Goal: Transaction & Acquisition: Purchase product/service

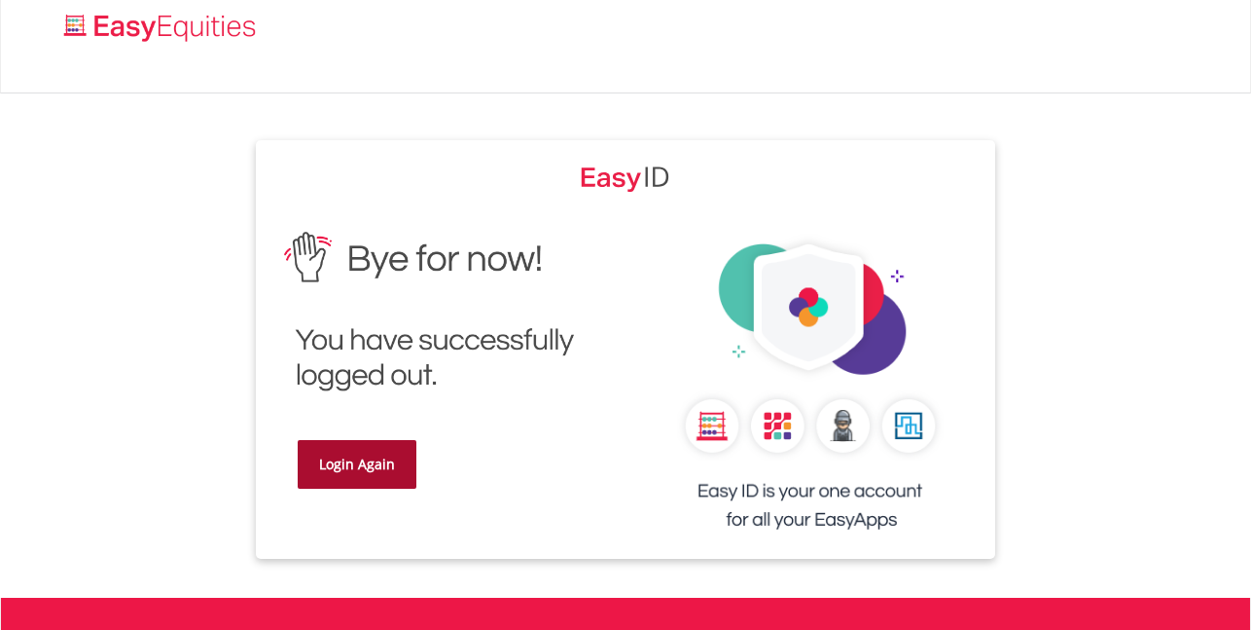
click at [391, 478] on link "Login Again" at bounding box center [357, 464] width 119 height 49
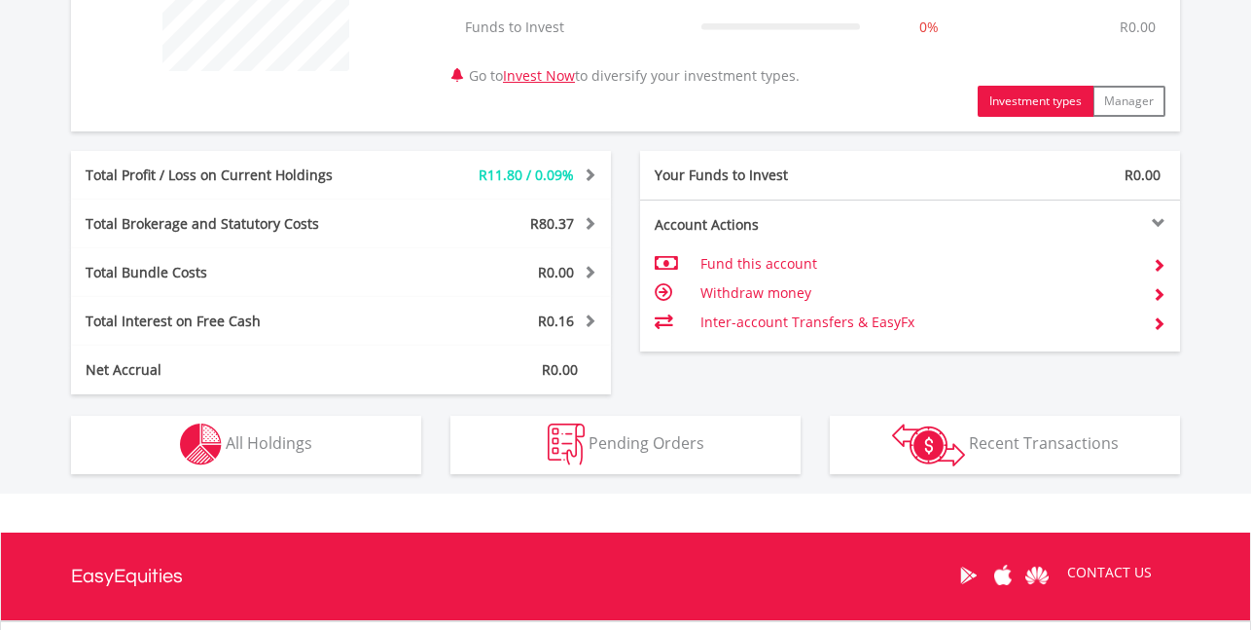
scroll to position [876, 0]
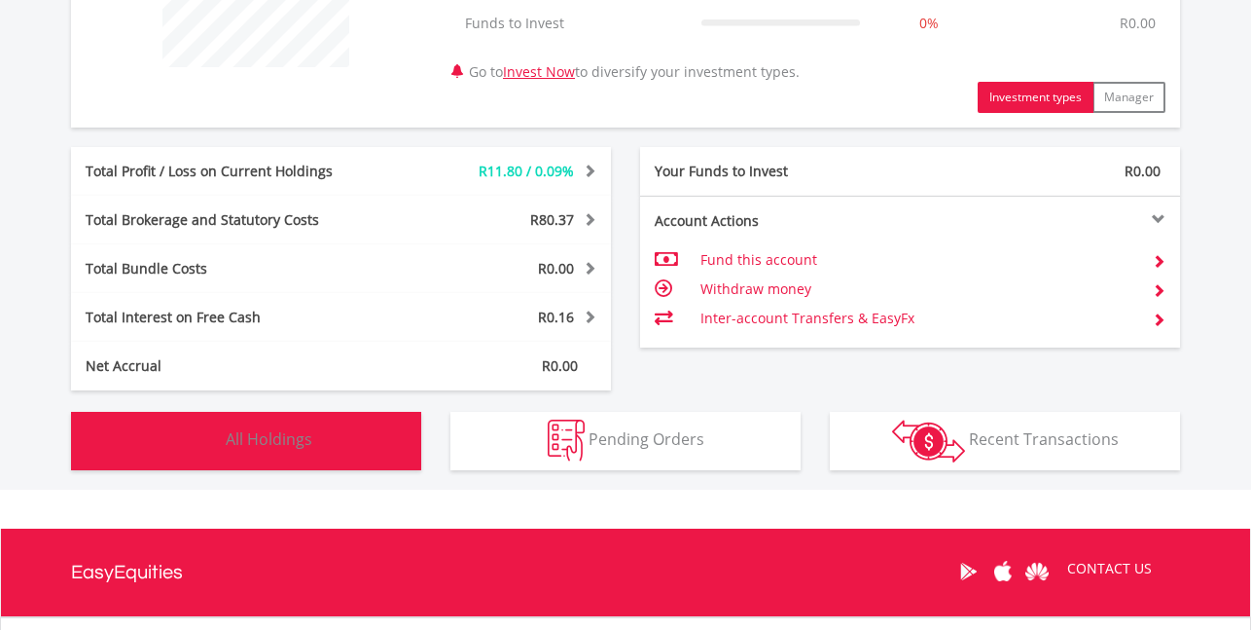
click at [274, 456] on button "Holdings All Holdings" at bounding box center [246, 441] width 350 height 58
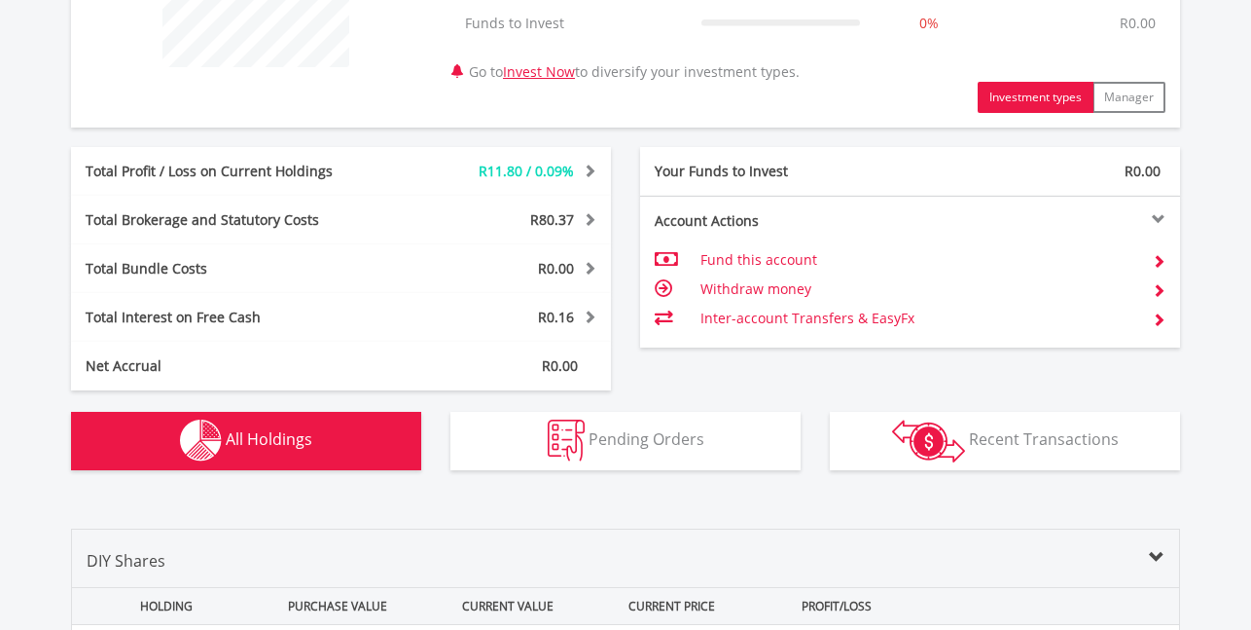
scroll to position [1404, 0]
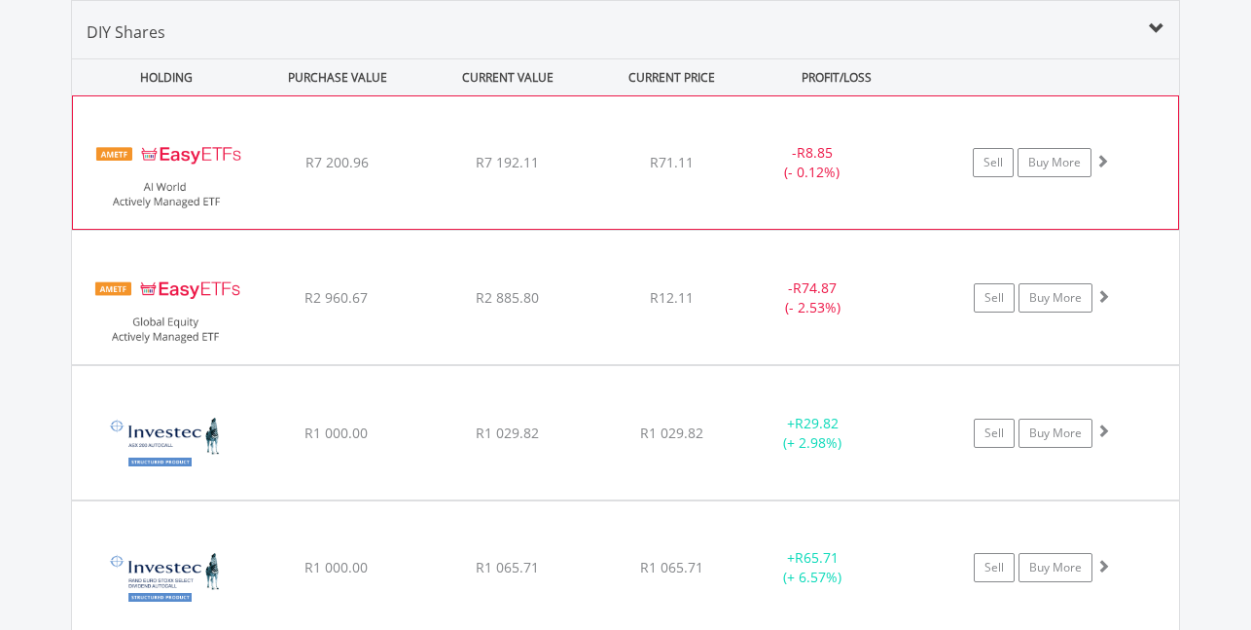
click at [346, 168] on span "R7 200.96" at bounding box center [337, 162] width 63 height 18
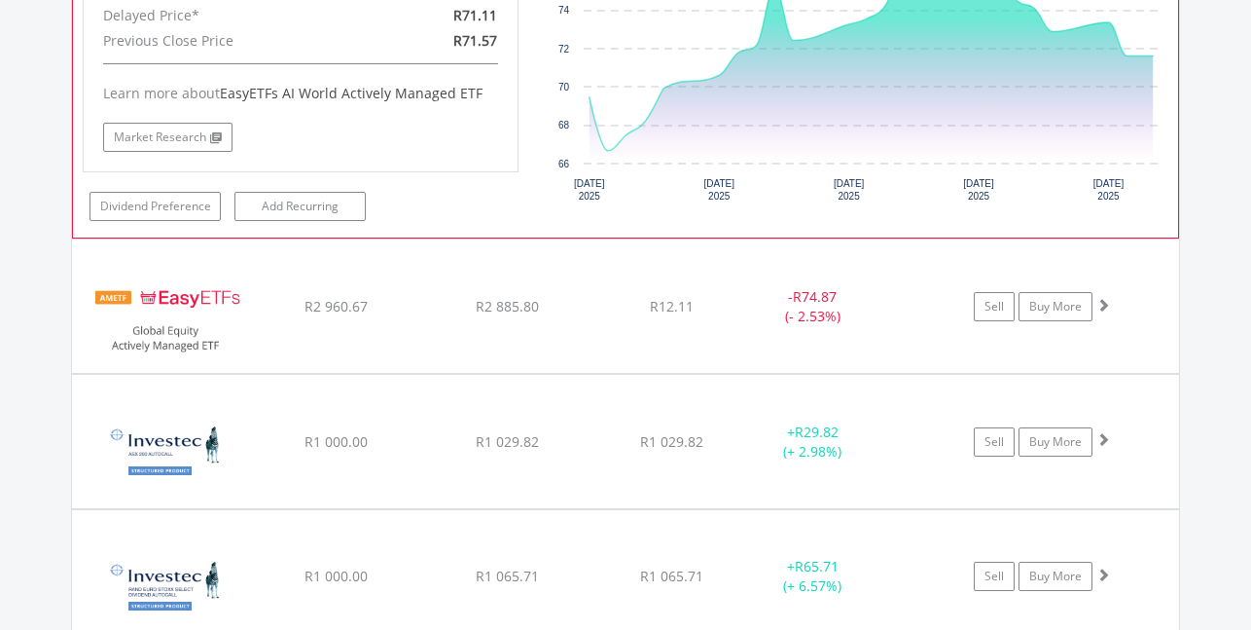
scroll to position [1794, 0]
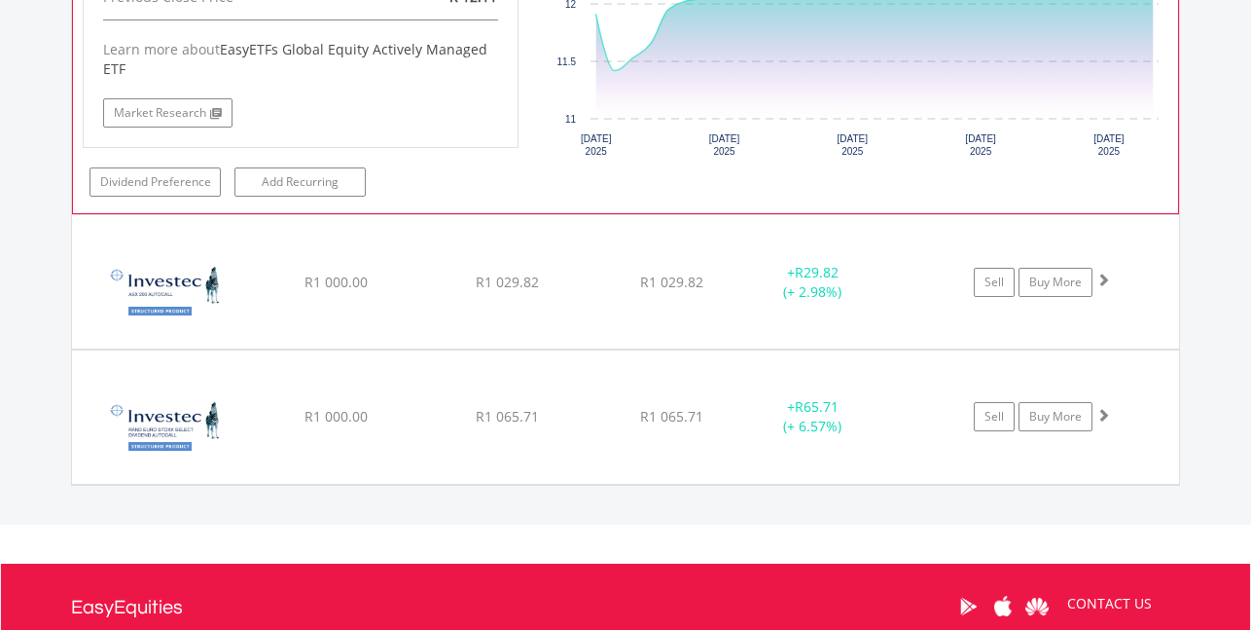
scroll to position [2378, 0]
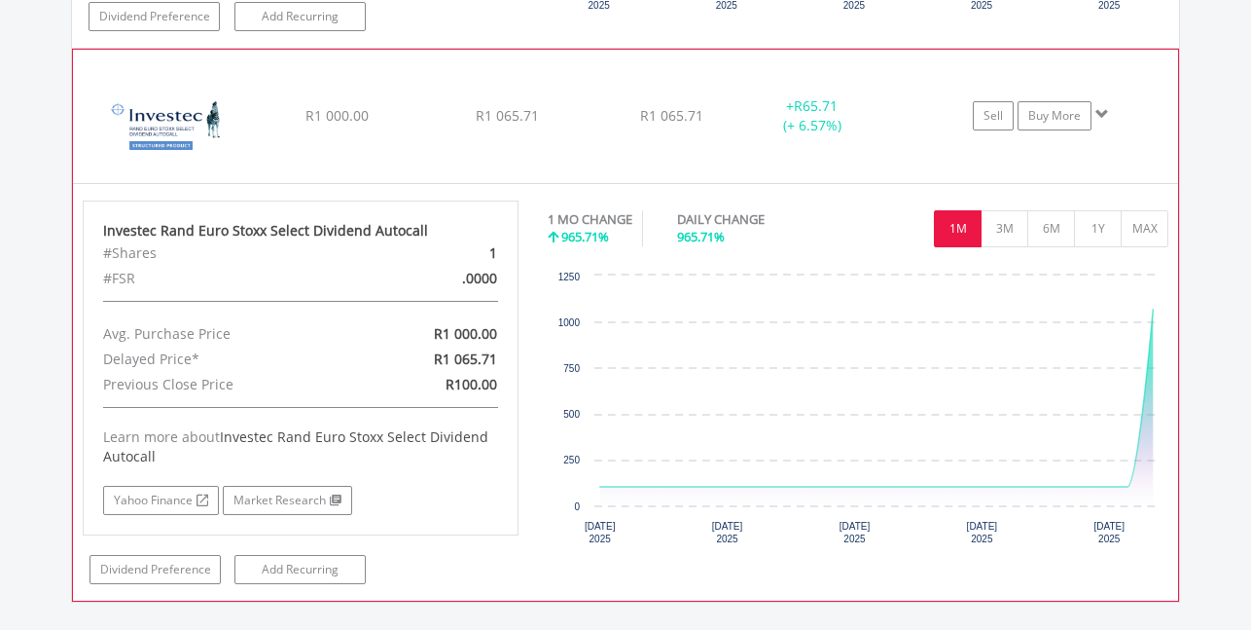
scroll to position [3059, 0]
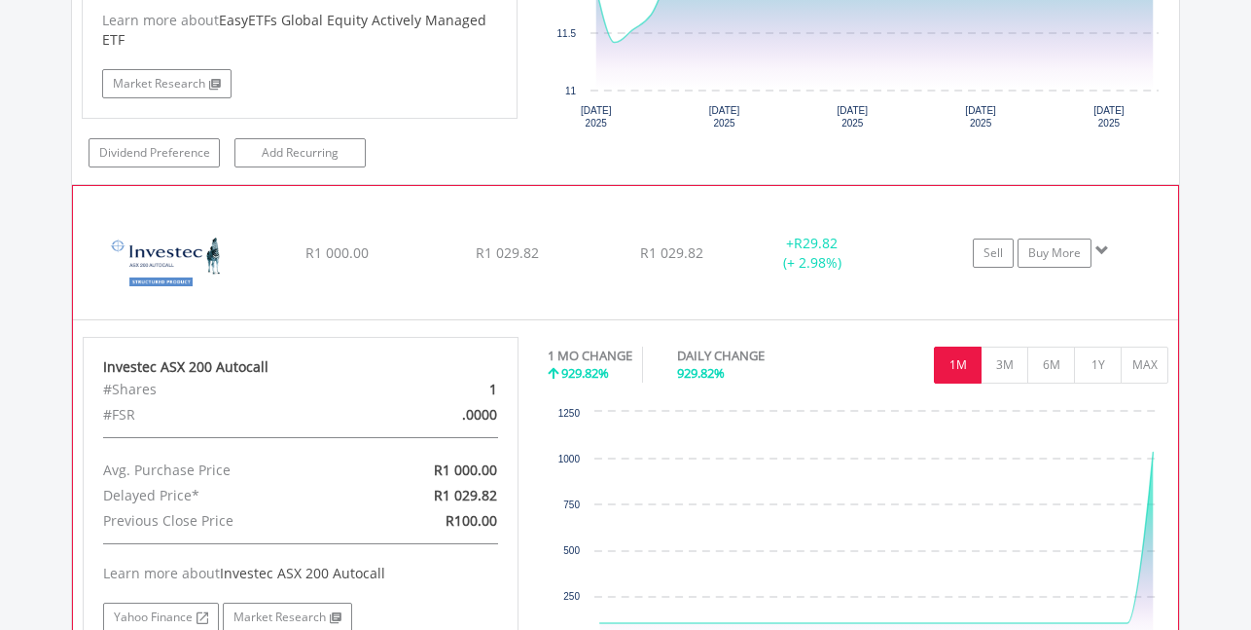
scroll to position [2398, 0]
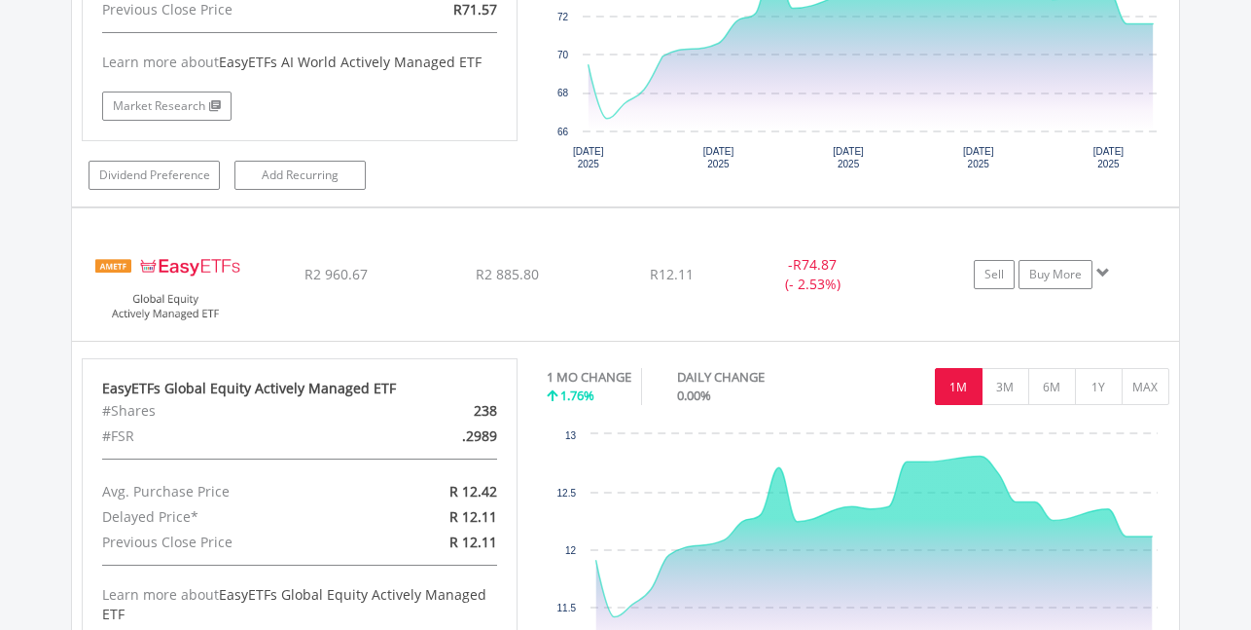
scroll to position [1815, 0]
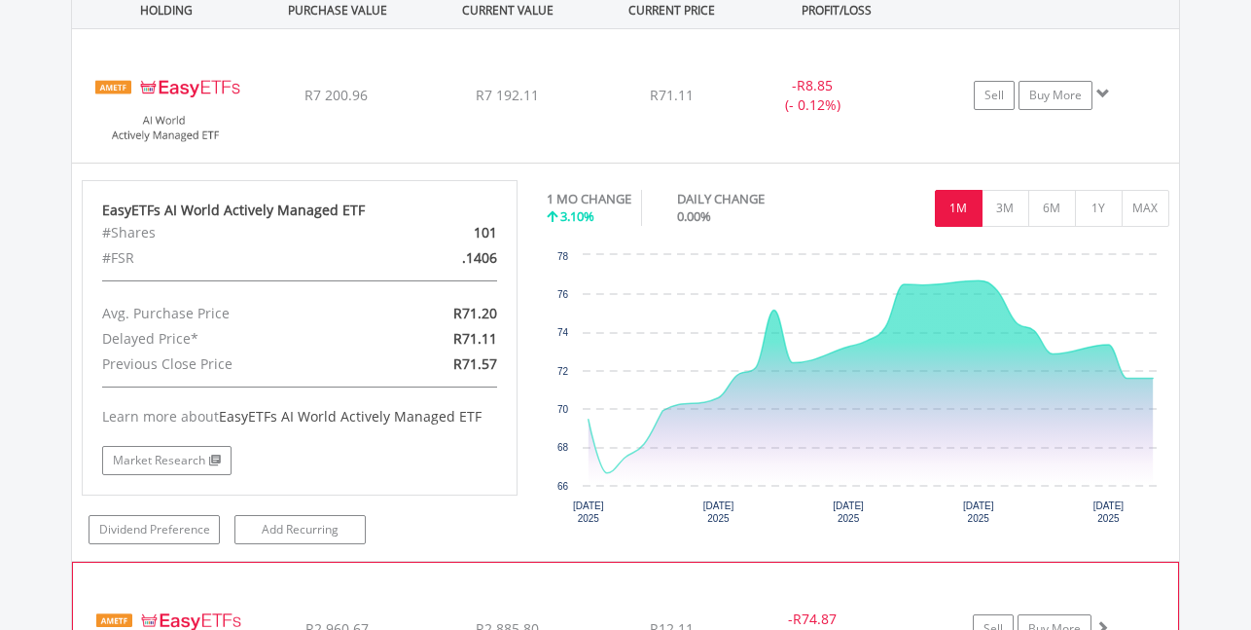
scroll to position [1425, 0]
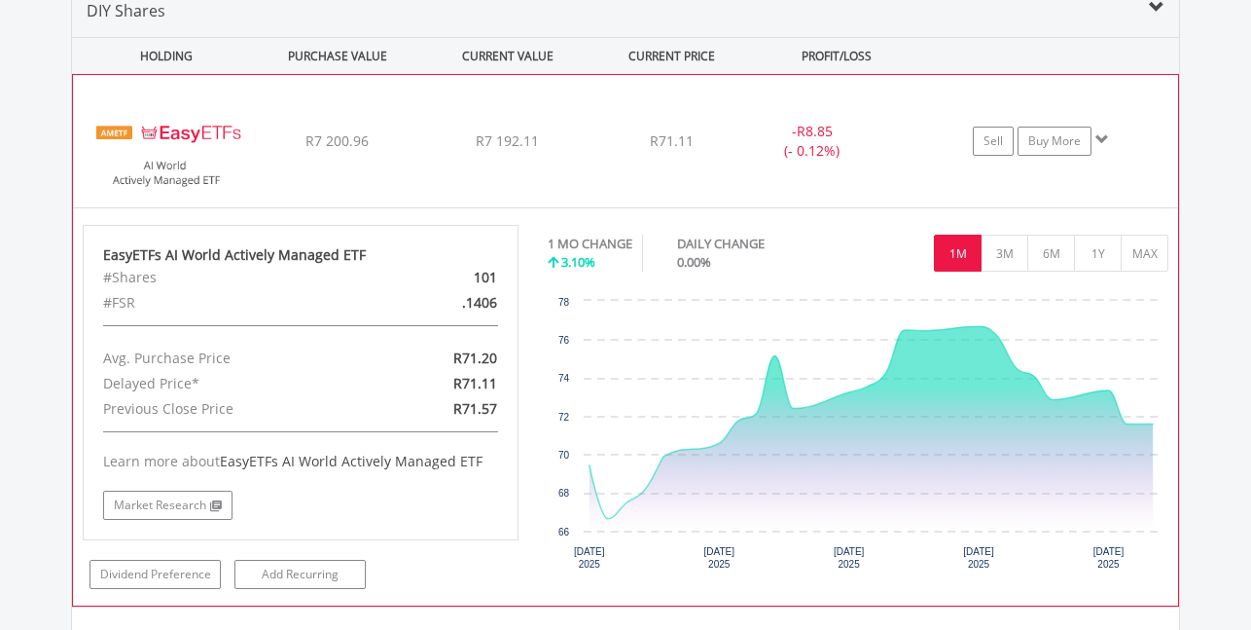
click at [335, 149] on span "R7 200.96" at bounding box center [337, 140] width 63 height 18
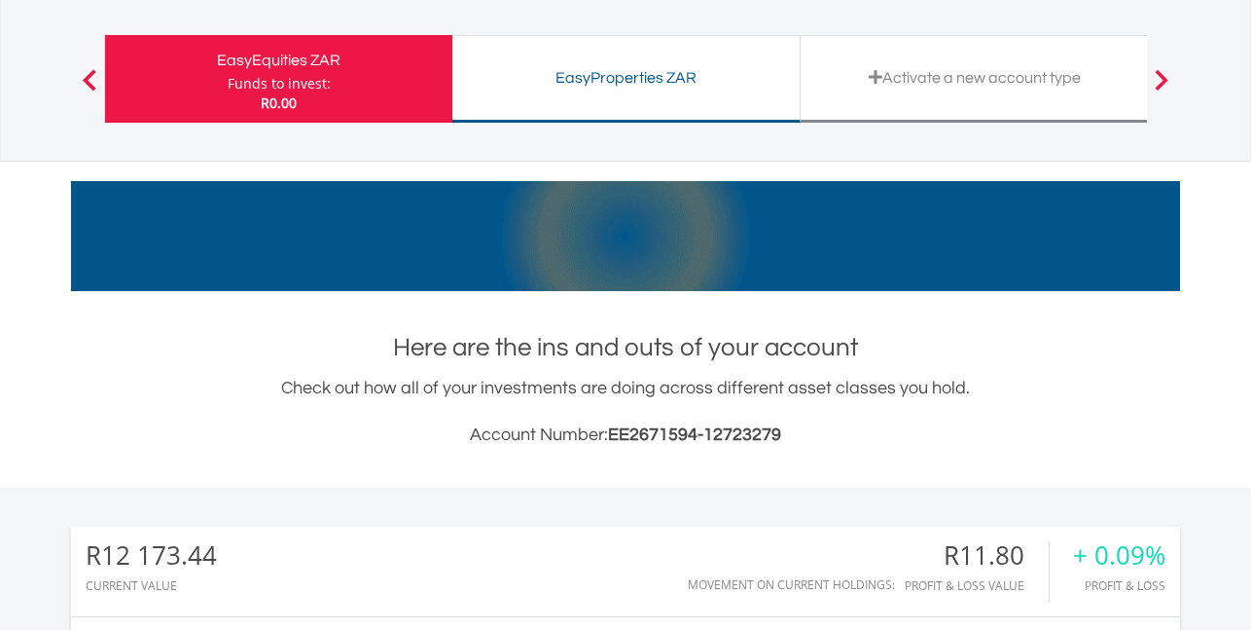
scroll to position [0, 0]
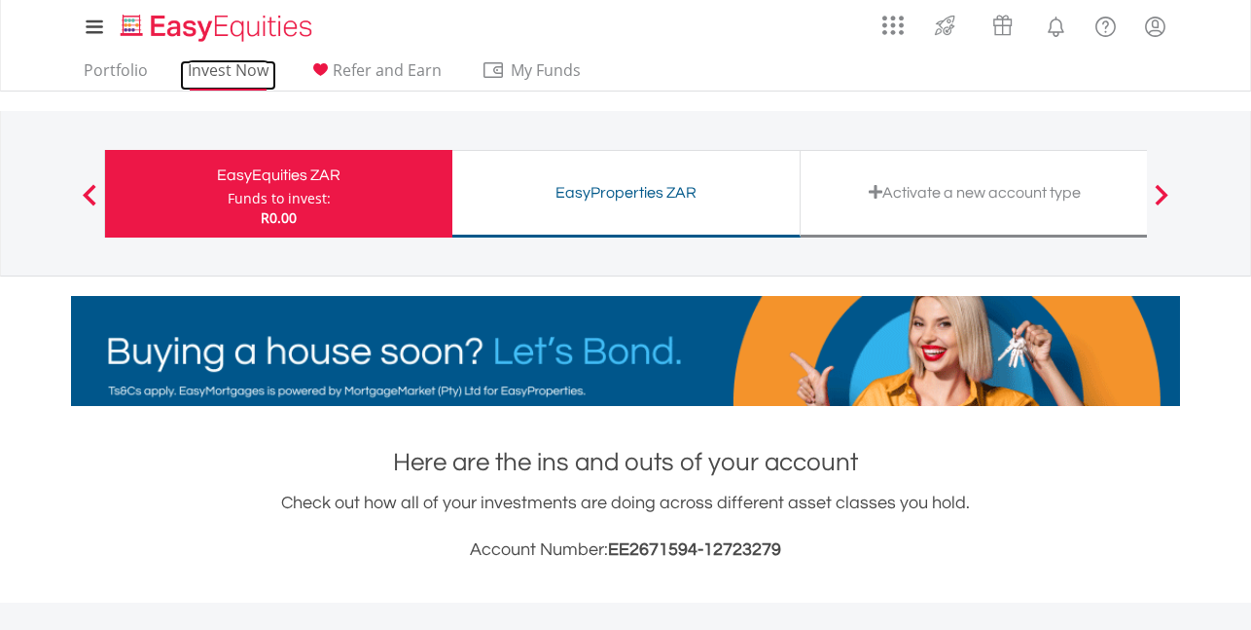
click at [243, 65] on link "Invest Now" at bounding box center [228, 75] width 96 height 30
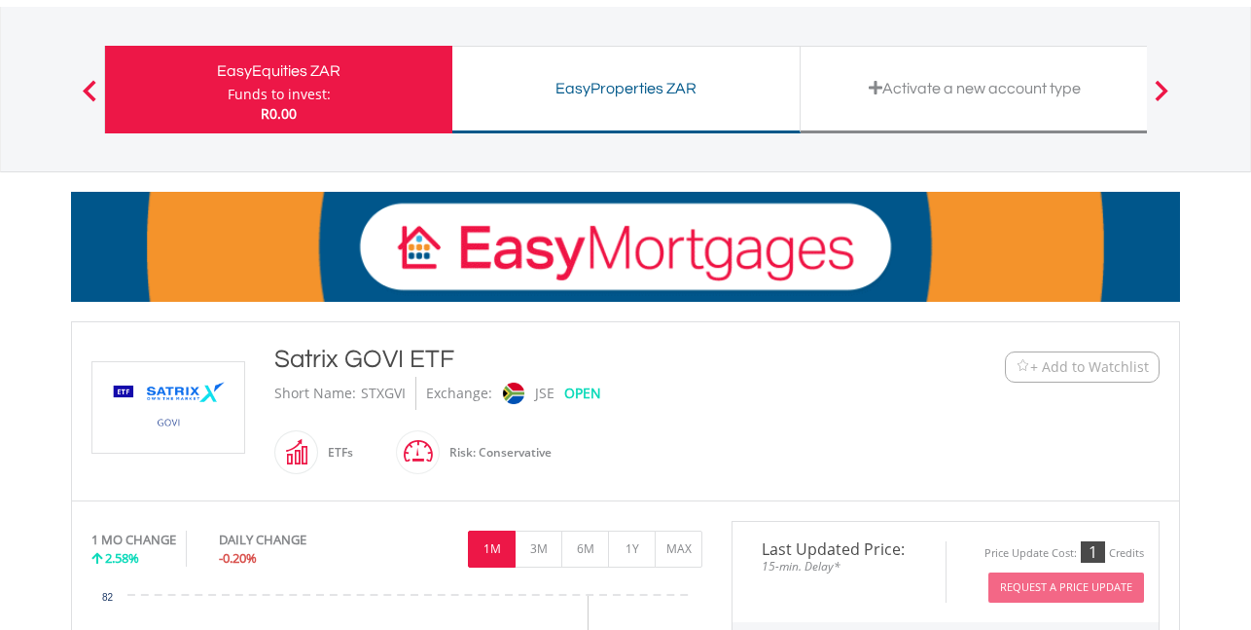
scroll to position [97, 0]
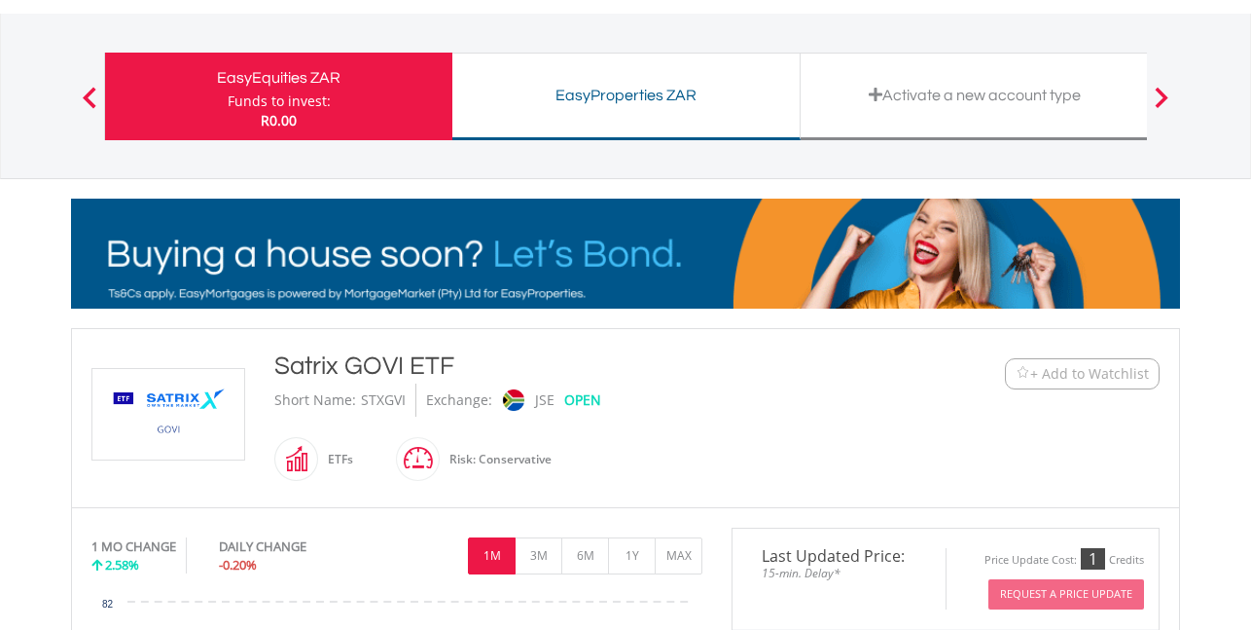
drag, startPoint x: 451, startPoint y: 375, endPoint x: 265, endPoint y: 373, distance: 186.8
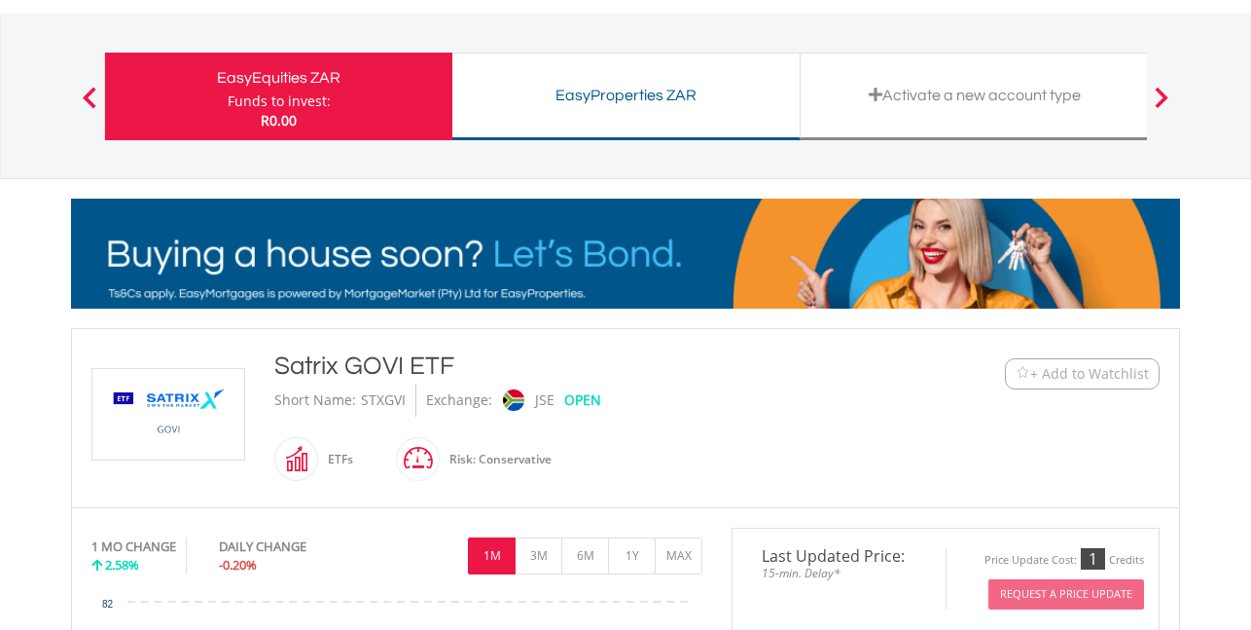
click at [265, 373] on div "Satrix GOVI ETF Short Name: STXGVI Exchange: JSE OPEN ETFs" at bounding box center [580, 417] width 640 height 139
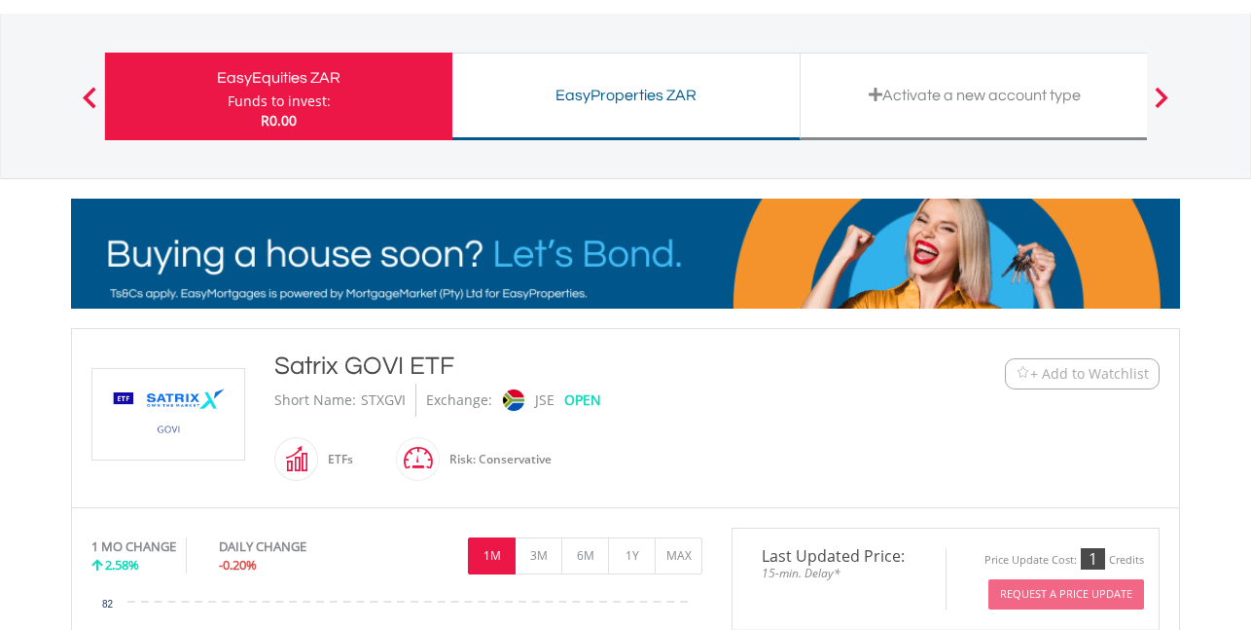
scroll to position [0, 0]
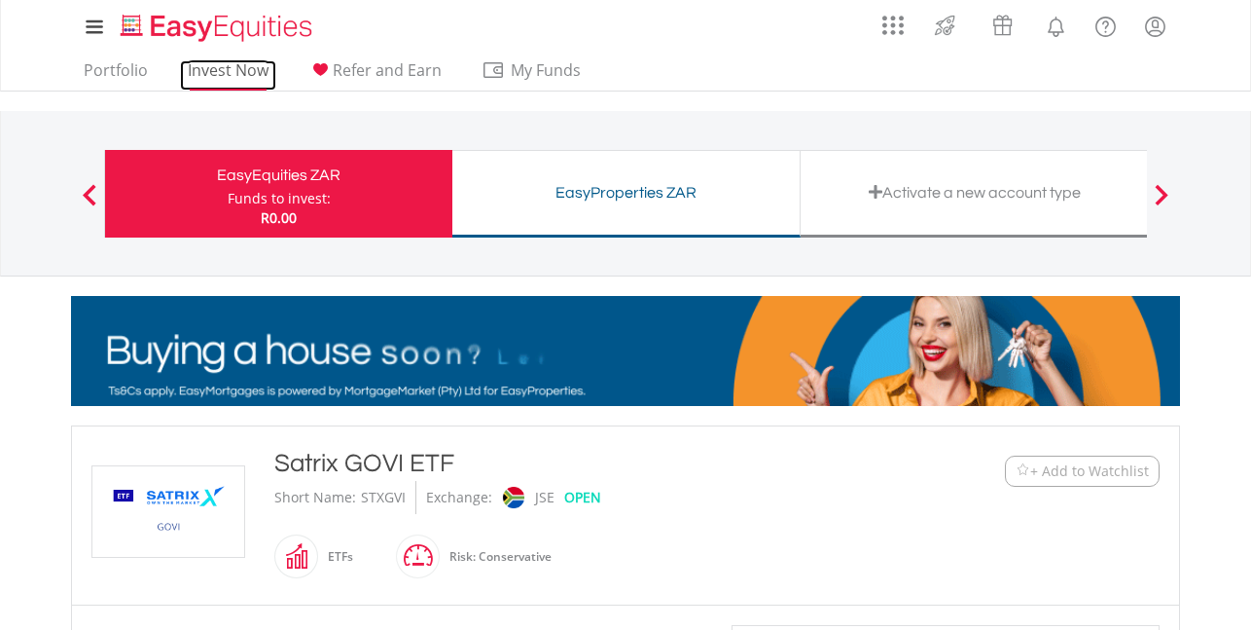
click at [239, 74] on link "Invest Now" at bounding box center [228, 75] width 96 height 30
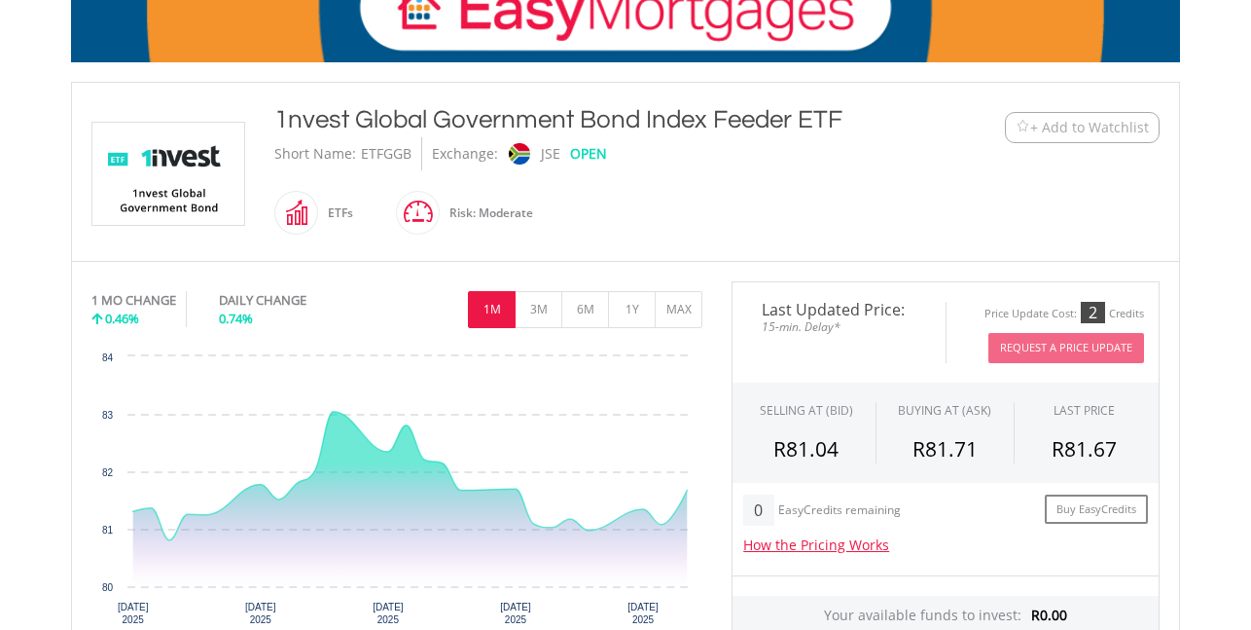
scroll to position [389, 0]
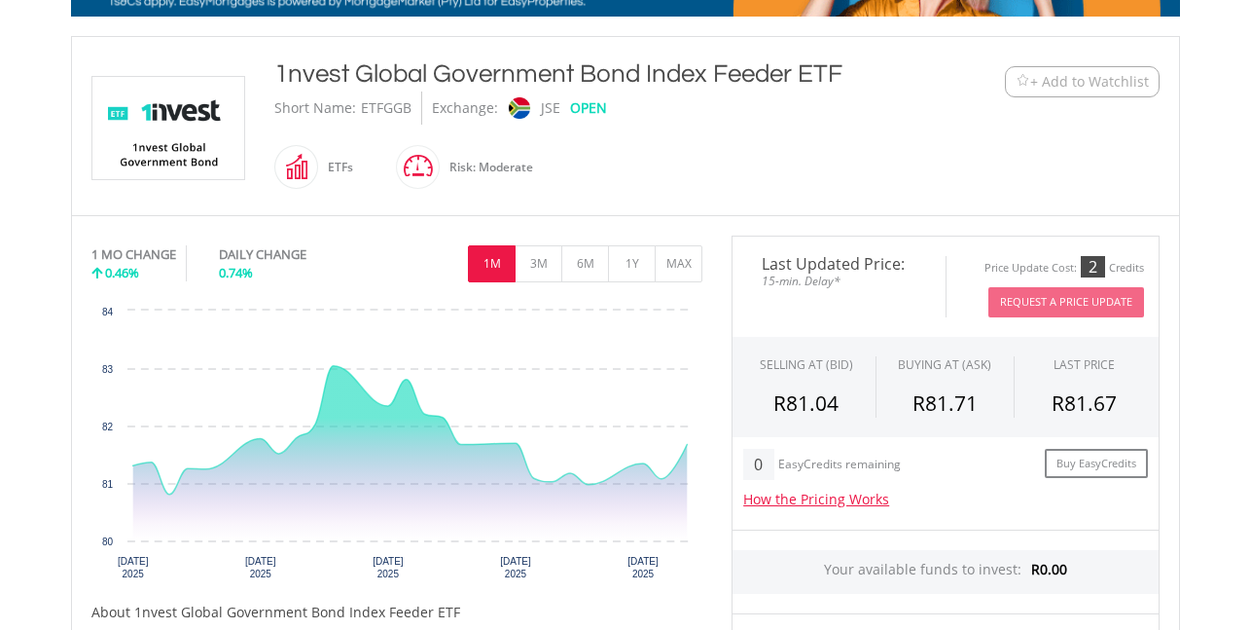
drag, startPoint x: 842, startPoint y: 79, endPoint x: 213, endPoint y: 81, distance: 628.6
click at [213, 81] on div "﻿ 1nvest Global Government Bond Index Feeder ETF 1nvest Global Government Bond …" at bounding box center [626, 125] width 1098 height 139
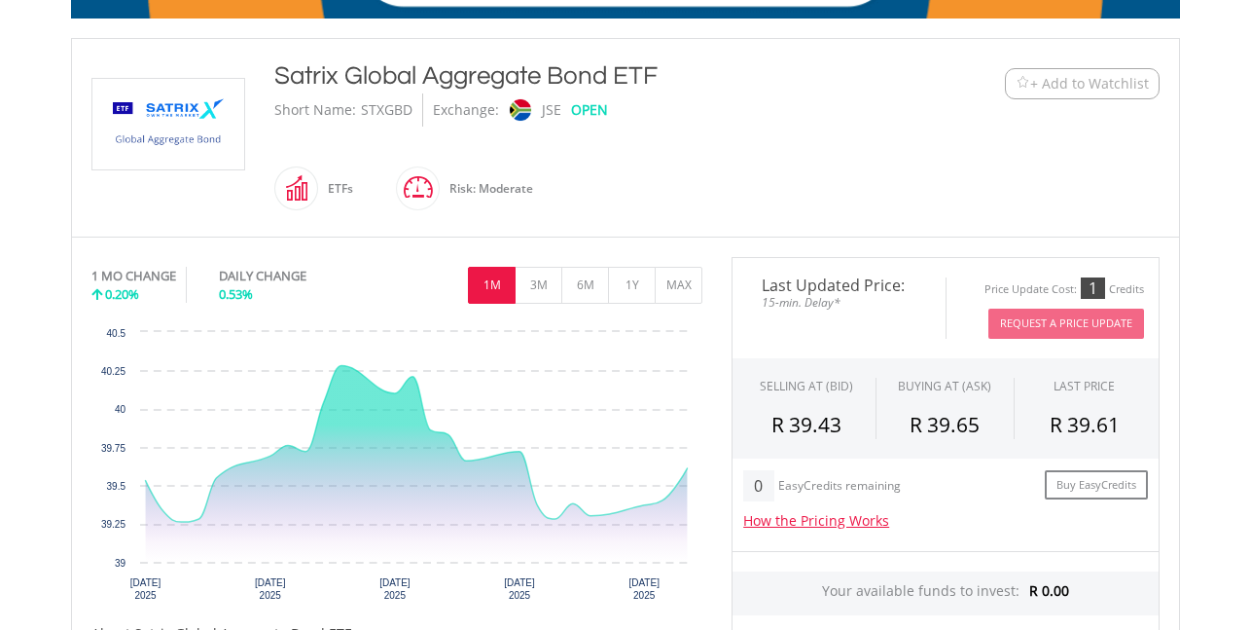
scroll to position [389, 0]
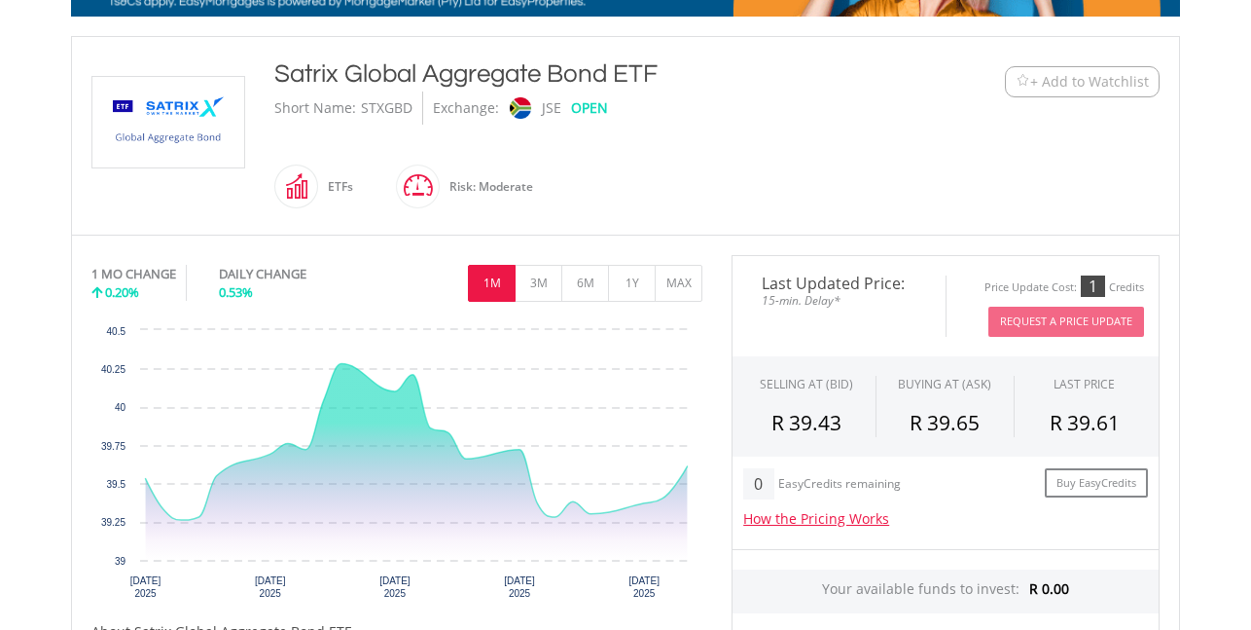
drag, startPoint x: 658, startPoint y: 72, endPoint x: 191, endPoint y: 98, distance: 467.8
click at [191, 98] on div "﻿ Satrix Global Aggregate Bond ETF Satrix Global Aggregate Bond ETF Short Name:…" at bounding box center [626, 135] width 1098 height 159
